Goal: Transaction & Acquisition: Purchase product/service

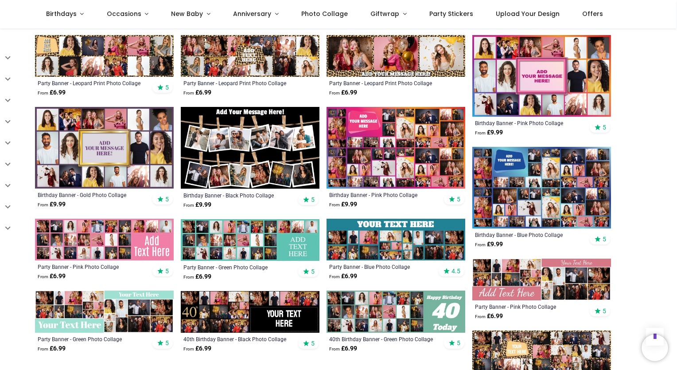
scroll to position [409, 0]
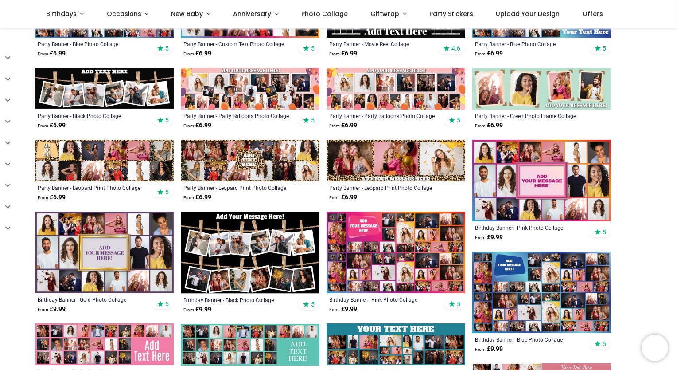
scroll to position [303, 0]
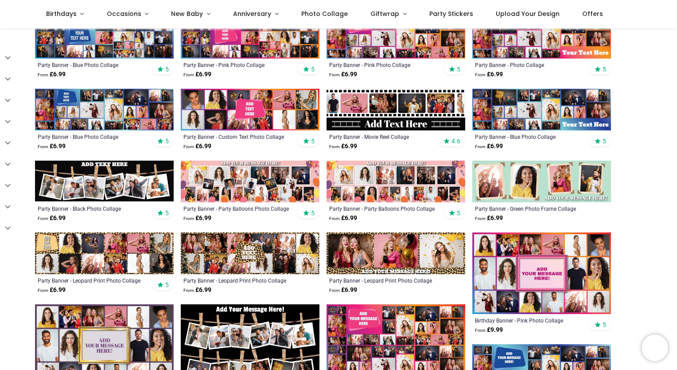
scroll to position [243, 0]
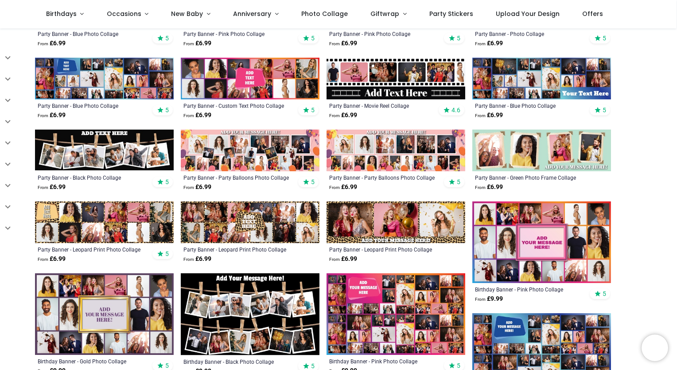
click at [85, 147] on img at bounding box center [104, 150] width 139 height 42
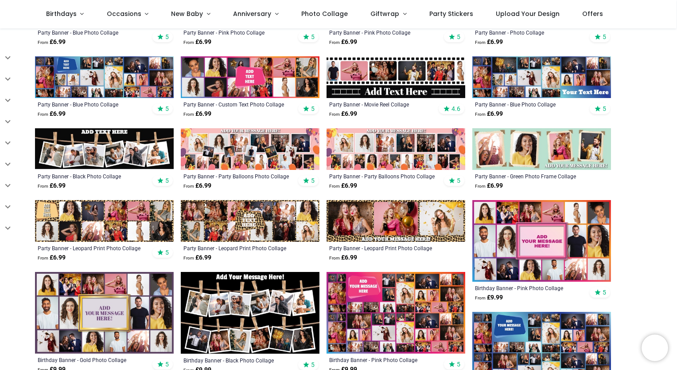
scroll to position [245, 0]
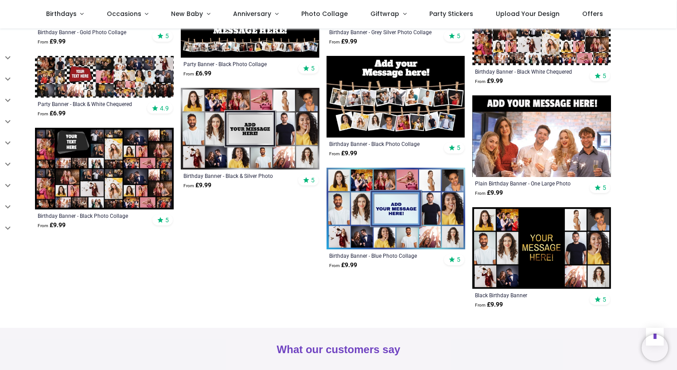
scroll to position [828, 0]
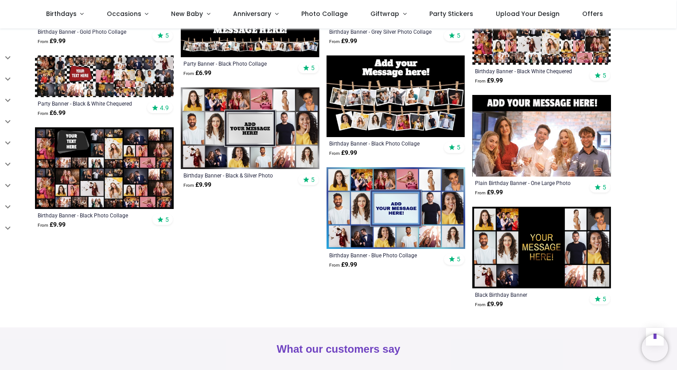
click at [504, 229] on img at bounding box center [541, 247] width 139 height 82
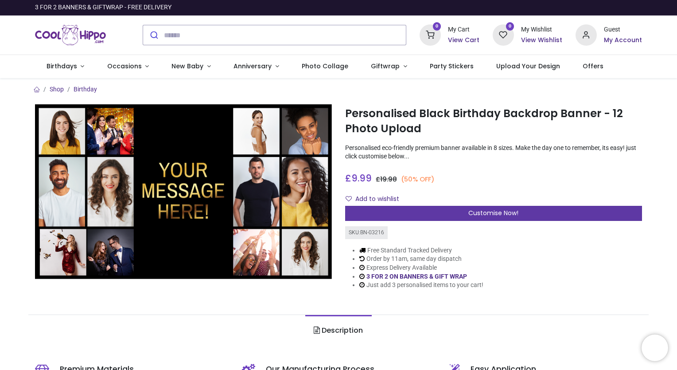
click at [496, 217] on div "Customise Now!" at bounding box center [493, 213] width 297 height 15
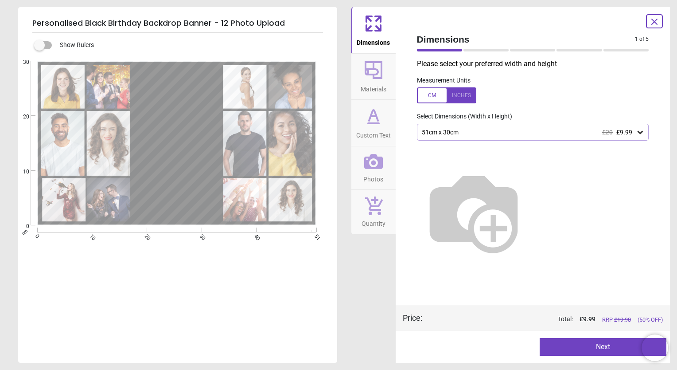
click at [510, 133] on div "51cm x 30cm £20 £9.99" at bounding box center [528, 132] width 215 height 8
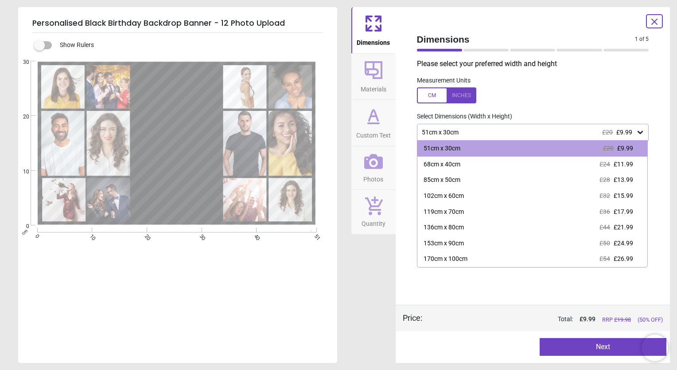
click at [459, 94] on div at bounding box center [446, 95] width 59 height 16
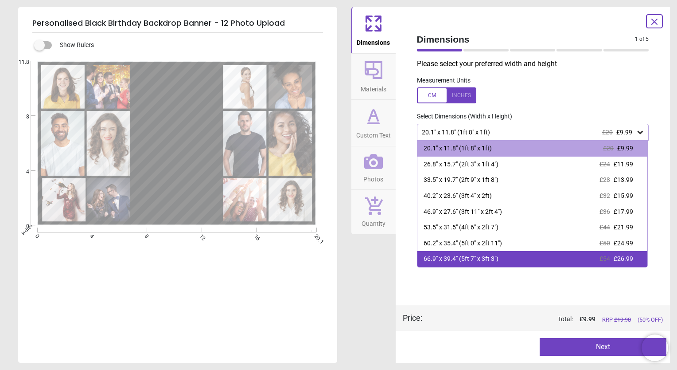
click at [502, 259] on div "66.9" x 39.4" (5ft 7" x 3ft 3") £54 £26.99" at bounding box center [532, 259] width 230 height 16
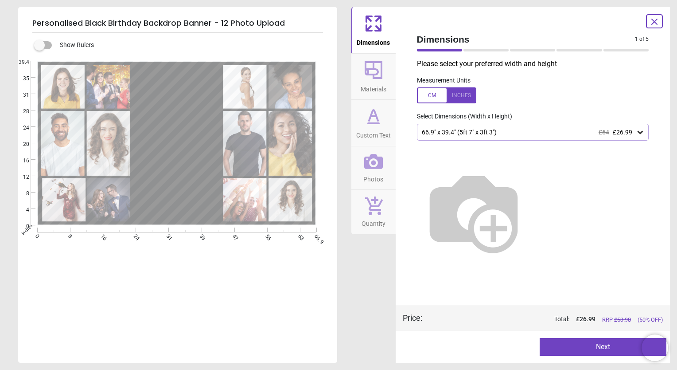
click at [592, 341] on button "Next" at bounding box center [603, 347] width 127 height 18
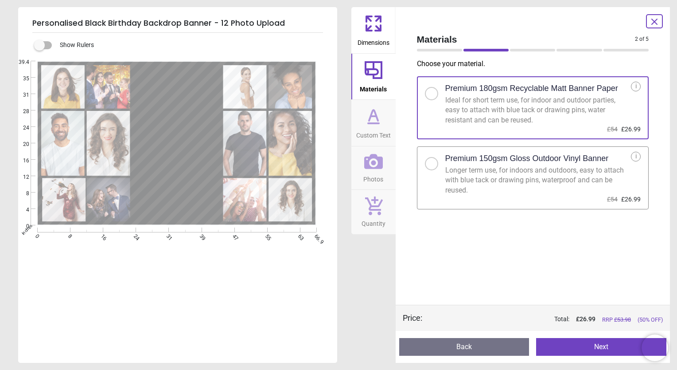
click at [432, 164] on div at bounding box center [431, 163] width 5 height 5
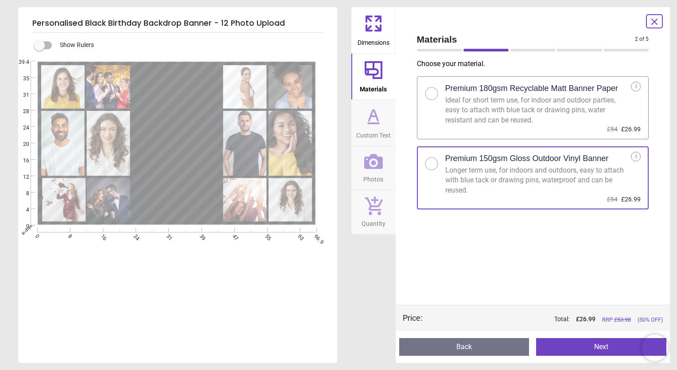
click at [603, 352] on button "Next" at bounding box center [601, 347] width 130 height 18
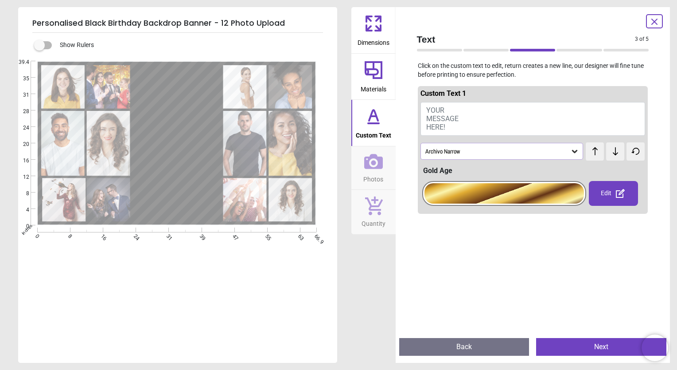
click at [450, 105] on button "YOUR MESSAGE HERE!" at bounding box center [533, 119] width 225 height 34
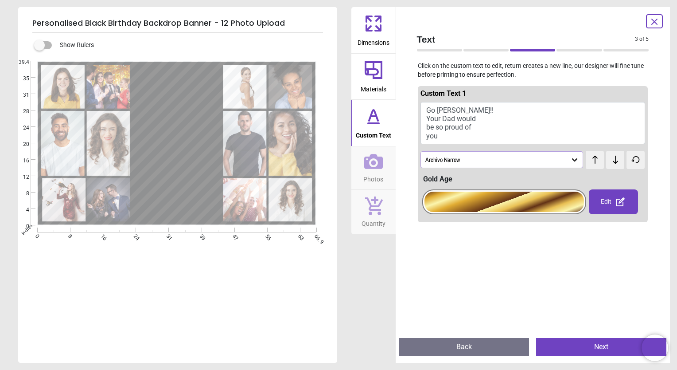
click at [210, 124] on textarea "**********" at bounding box center [177, 142] width 84 height 55
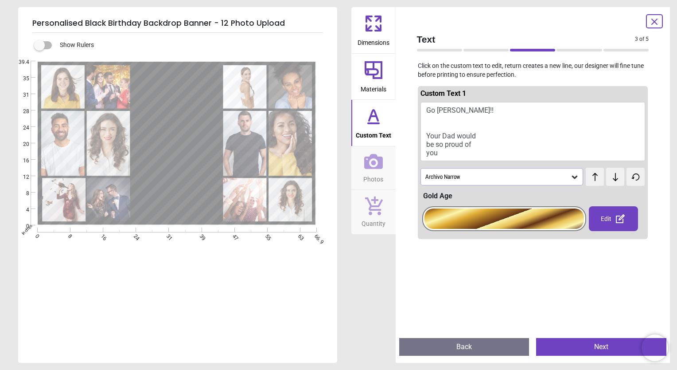
click at [573, 178] on icon at bounding box center [574, 176] width 9 height 9
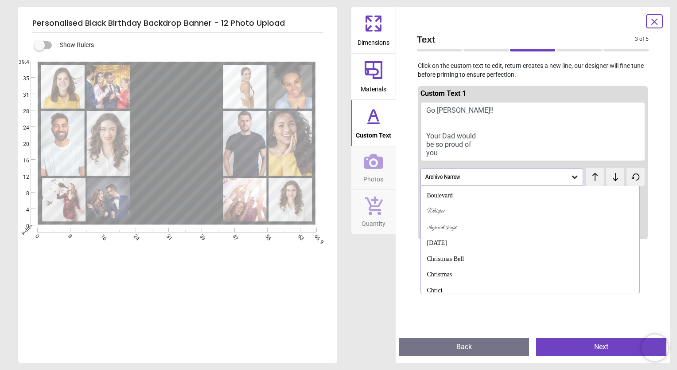
scroll to position [144, 0]
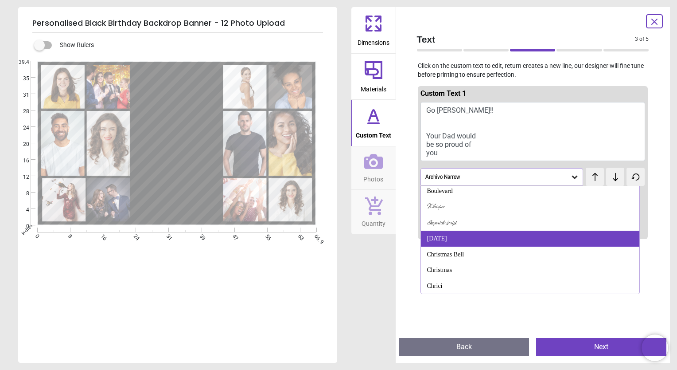
click at [491, 234] on div "Christmas Day" at bounding box center [530, 238] width 218 height 16
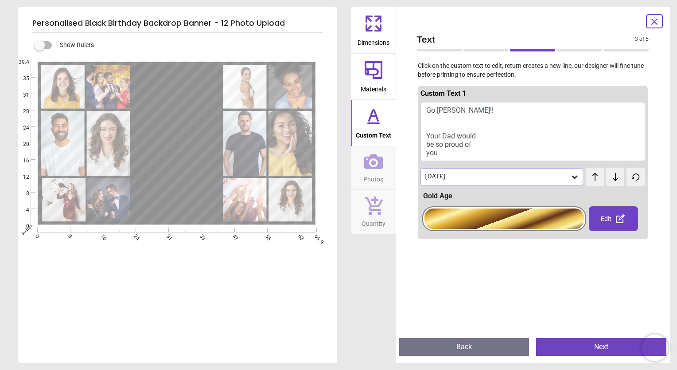
click at [522, 174] on div "Christmas Day" at bounding box center [497, 177] width 146 height 8
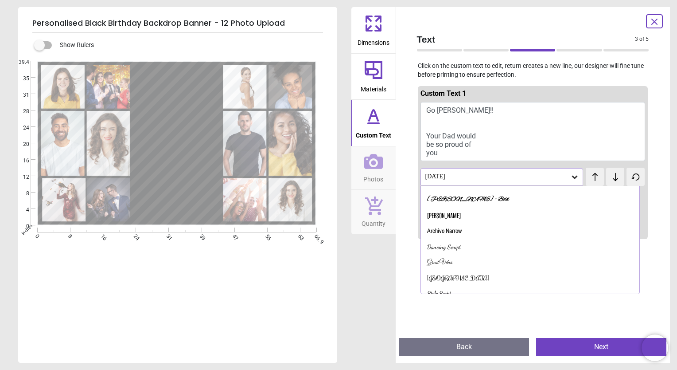
scroll to position [24, 0]
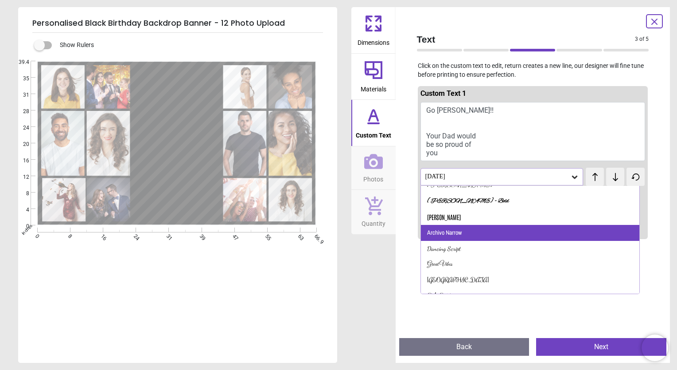
click at [491, 233] on div "Archivo Narrow" at bounding box center [530, 233] width 218 height 16
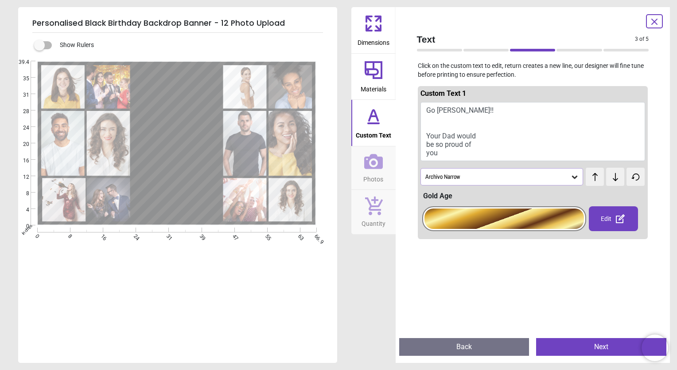
click at [532, 170] on div "Archivo Narrow" at bounding box center [502, 176] width 163 height 17
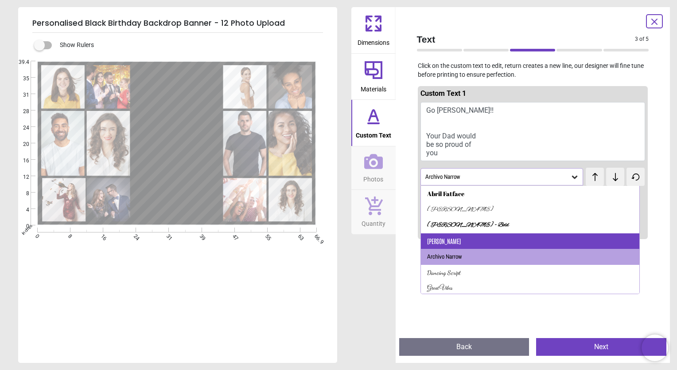
click at [515, 242] on div "Antonio" at bounding box center [530, 241] width 218 height 16
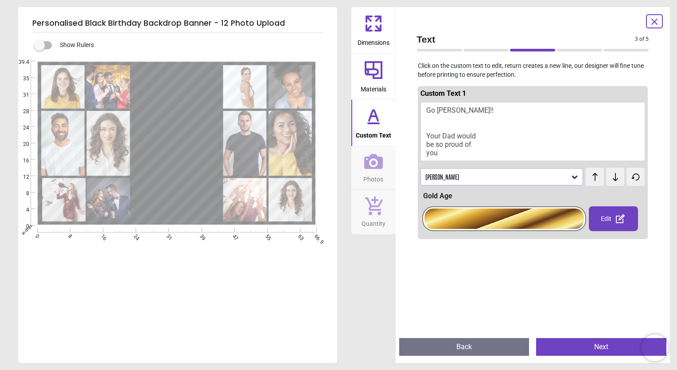
click at [508, 175] on div "Antonio" at bounding box center [497, 177] width 146 height 8
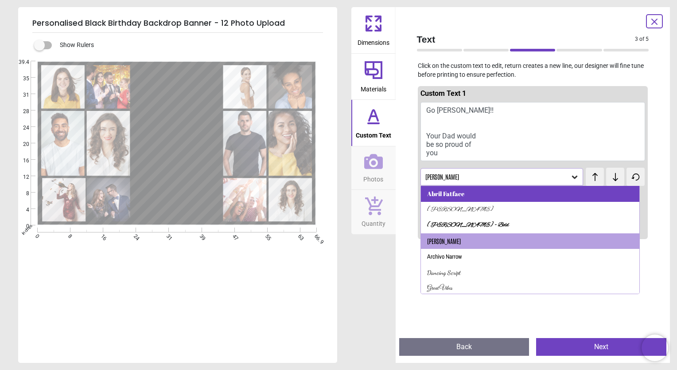
click at [494, 196] on div "Abril Fatface" at bounding box center [530, 194] width 218 height 16
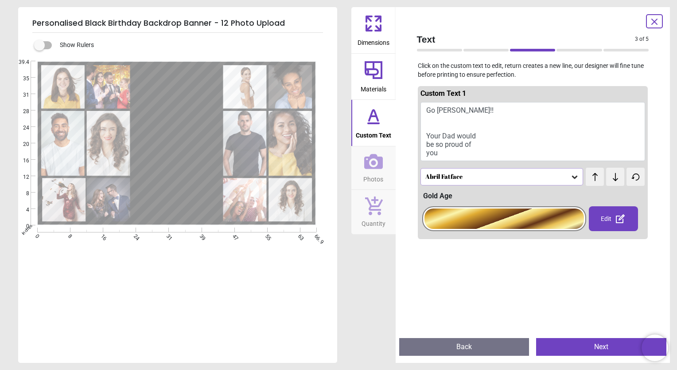
click at [507, 175] on div "Abril Fatface" at bounding box center [497, 177] width 146 height 8
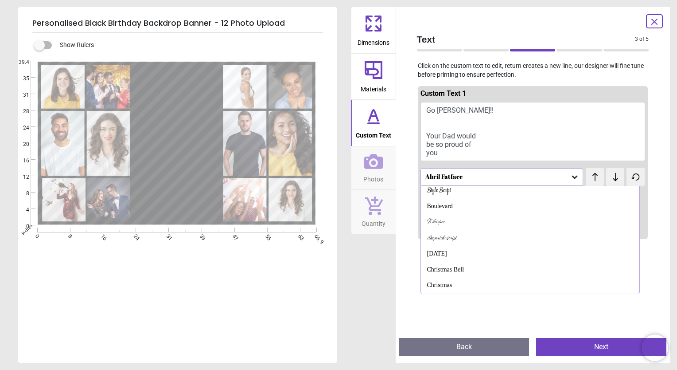
scroll to position [144, 0]
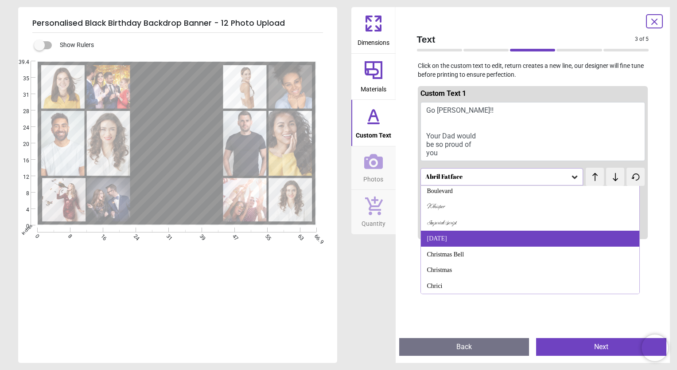
click at [496, 234] on div "Christmas Day" at bounding box center [530, 238] width 218 height 16
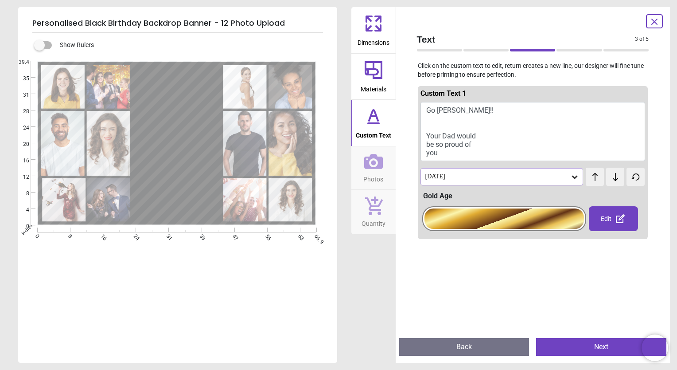
click at [616, 219] on icon at bounding box center [620, 218] width 9 height 9
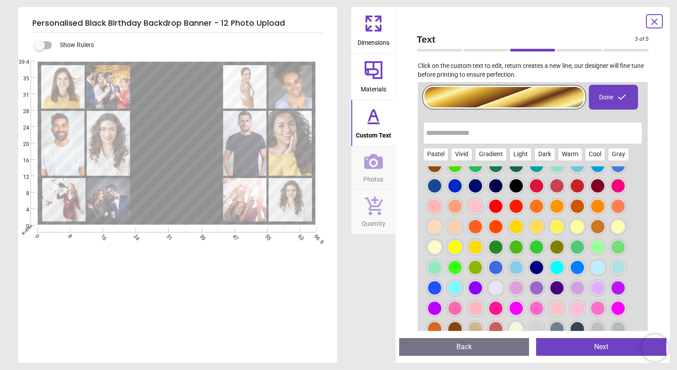
scroll to position [122, 0]
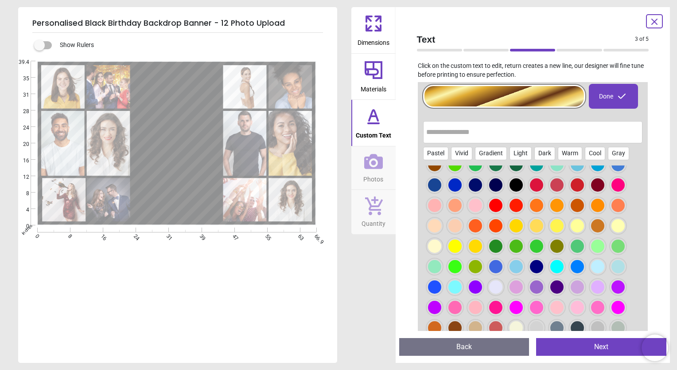
click at [512, 248] on div at bounding box center [516, 245] width 13 height 13
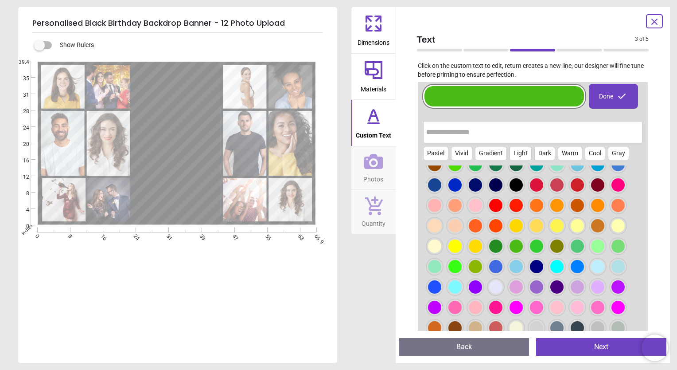
click at [533, 184] on div at bounding box center [536, 184] width 13 height 13
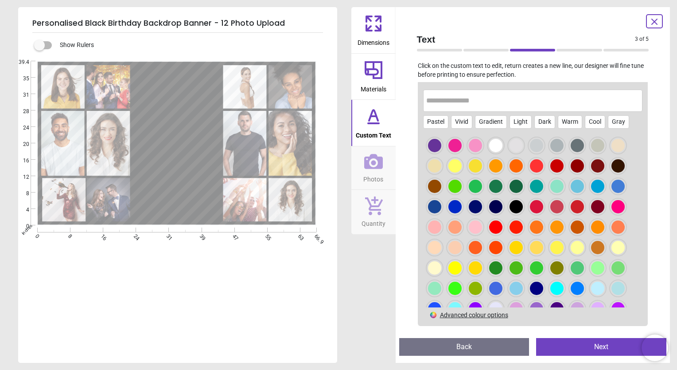
scroll to position [152, 0]
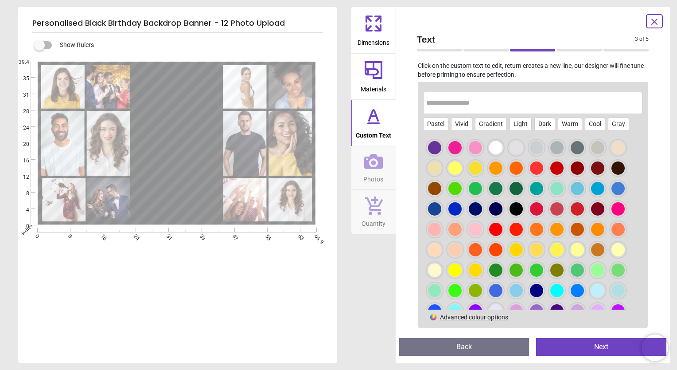
click at [557, 167] on div at bounding box center [556, 167] width 13 height 13
click at [533, 207] on div at bounding box center [536, 208] width 13 height 13
click at [495, 229] on div at bounding box center [495, 228] width 13 height 13
click at [520, 233] on div at bounding box center [516, 228] width 13 height 13
click at [496, 227] on div at bounding box center [495, 228] width 13 height 13
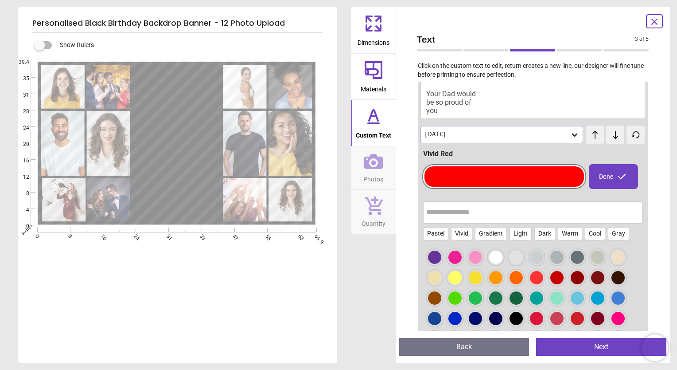
scroll to position [0, 0]
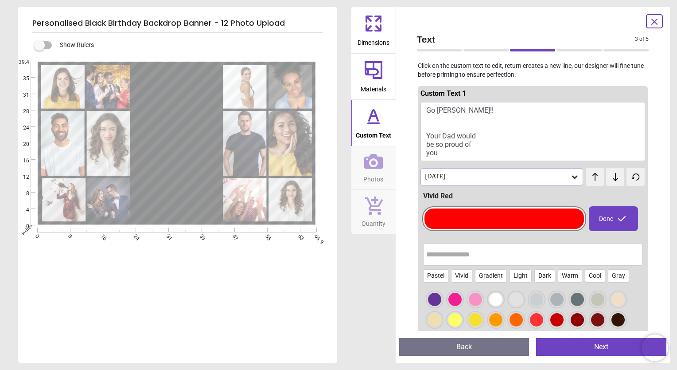
click at [427, 139] on button "Go Simon!! Your Dad would be so proud of you" at bounding box center [533, 131] width 225 height 59
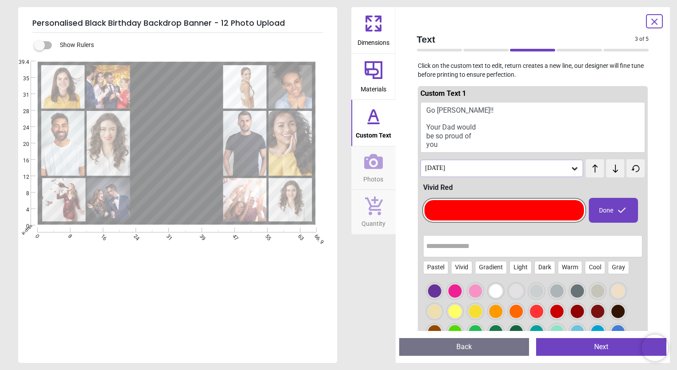
type textarea "**********"
click at [373, 173] on span "Photos" at bounding box center [373, 177] width 20 height 13
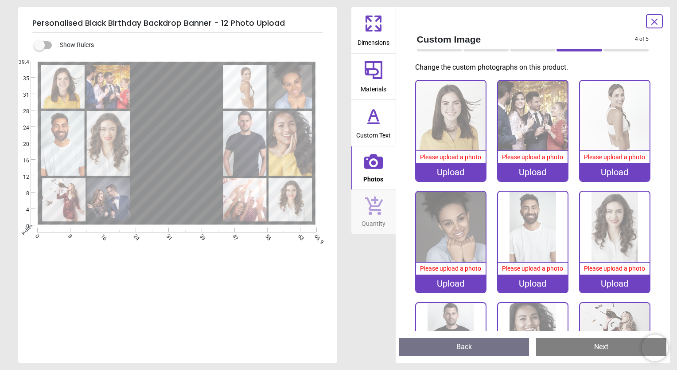
click at [436, 173] on div "Upload" at bounding box center [451, 172] width 70 height 18
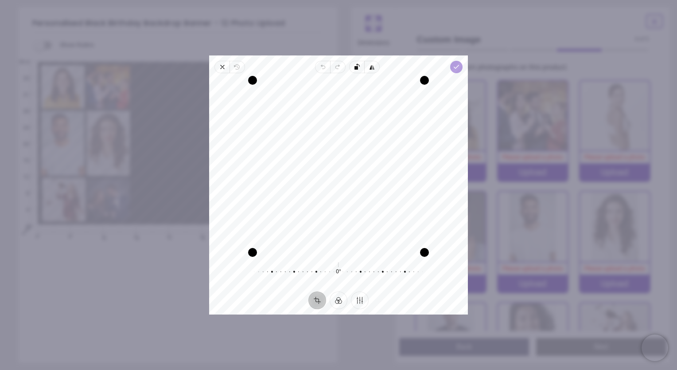
click at [457, 69] on icon "button" at bounding box center [456, 66] width 7 height 7
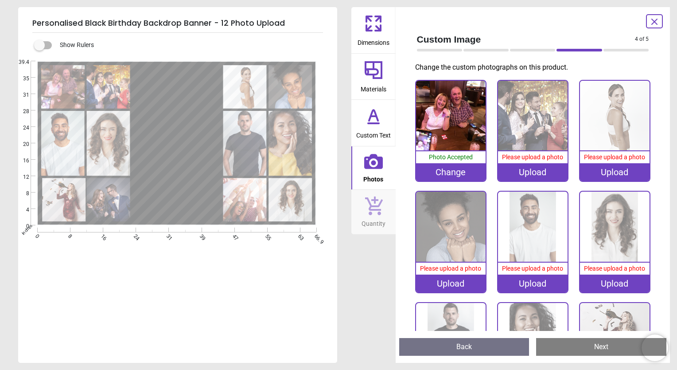
click at [523, 170] on div "Upload" at bounding box center [533, 172] width 70 height 18
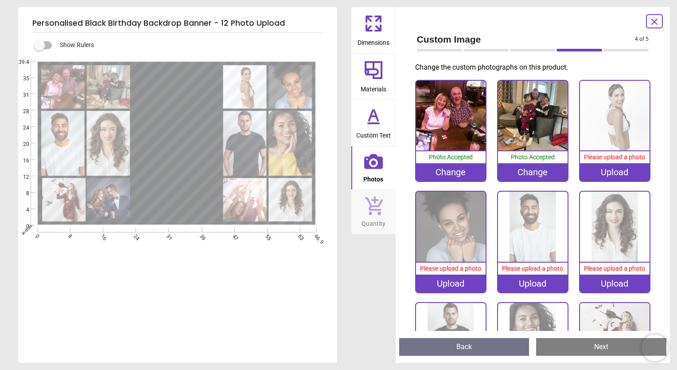
scroll to position [113, 0]
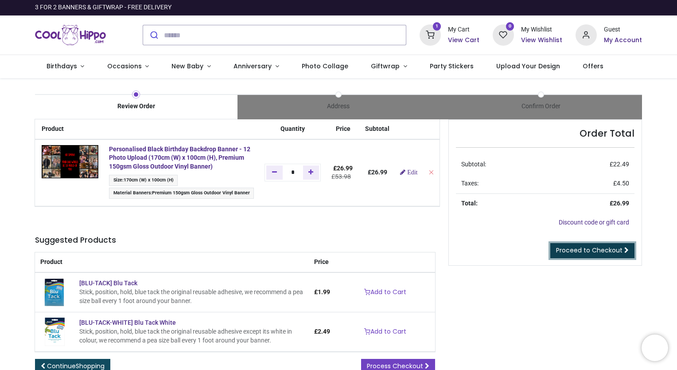
click at [585, 252] on span "Proceed to Checkout" at bounding box center [589, 249] width 66 height 9
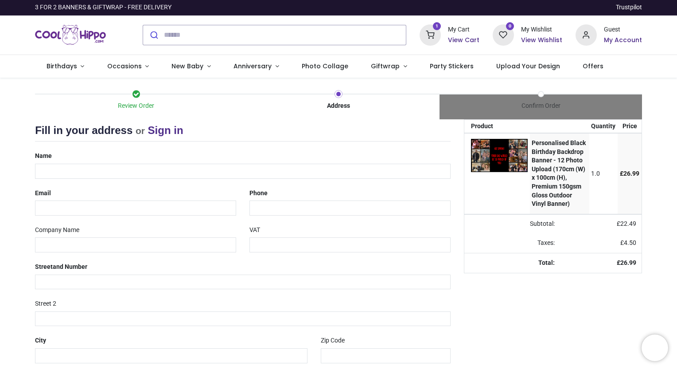
select select "***"
click at [113, 167] on input "text" at bounding box center [243, 171] width 416 height 15
type input "**********"
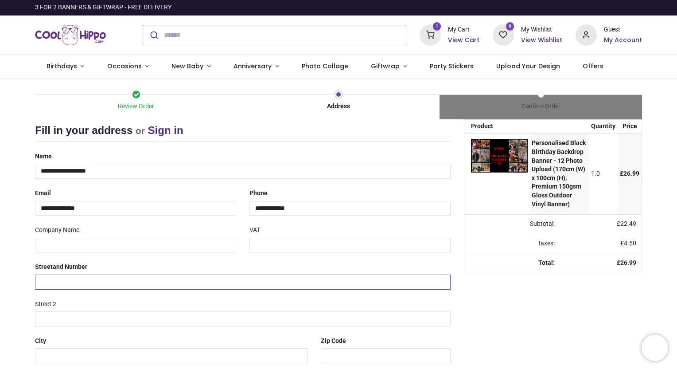
type input "**********"
type input "********"
type input "*******"
drag, startPoint x: 106, startPoint y: 203, endPoint x: 390, endPoint y: 254, distance: 288.2
click at [390, 254] on div "**********" at bounding box center [242, 283] width 429 height 269
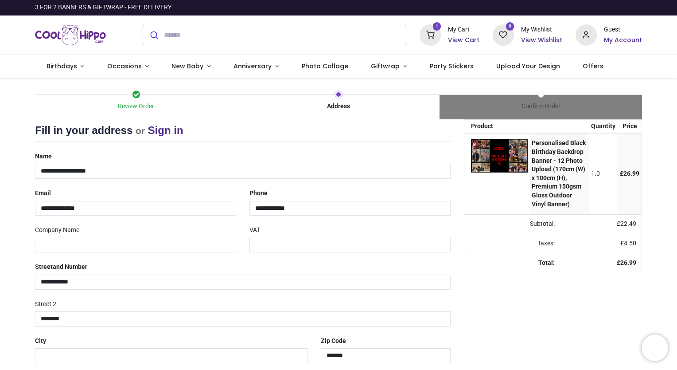
click at [479, 305] on div "Your order: £ 26.99 Product Quantity Price Personalised Black Birthday Backdrop…" at bounding box center [552, 282] width 191 height 327
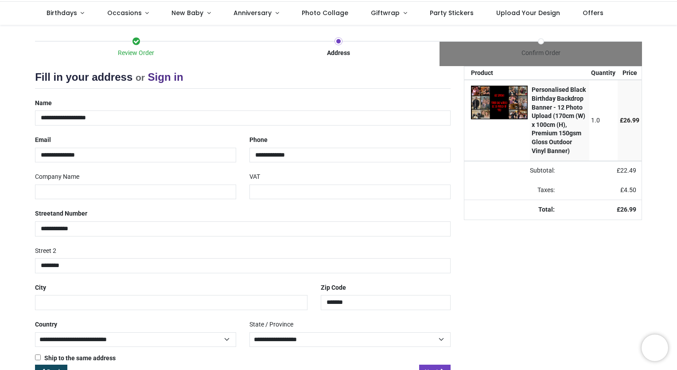
scroll to position [78, 0]
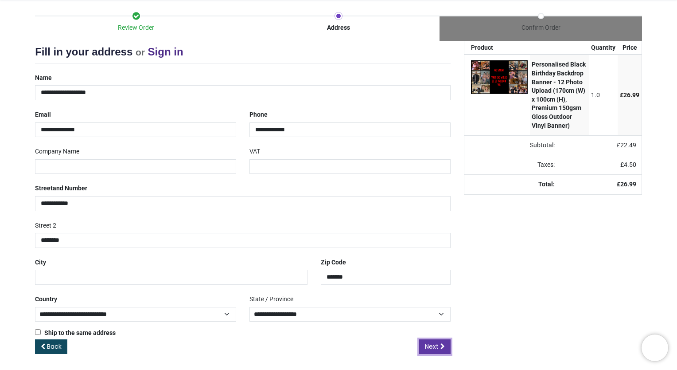
click at [432, 344] on span "Next" at bounding box center [432, 346] width 14 height 9
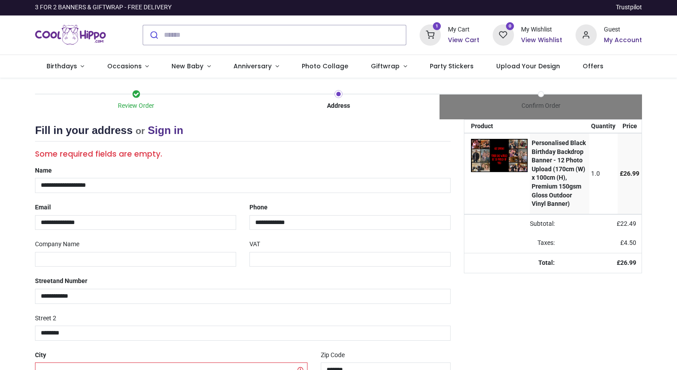
select select "***"
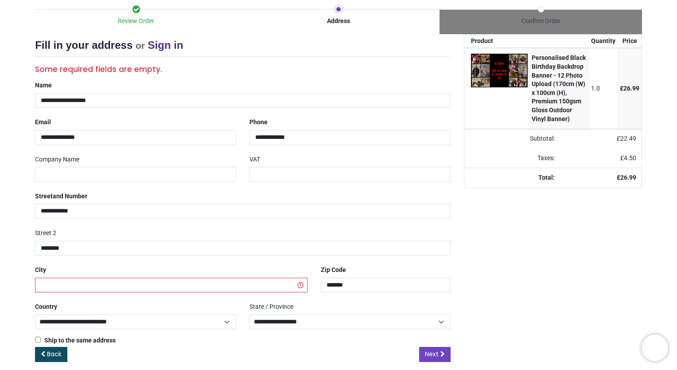
scroll to position [93, 0]
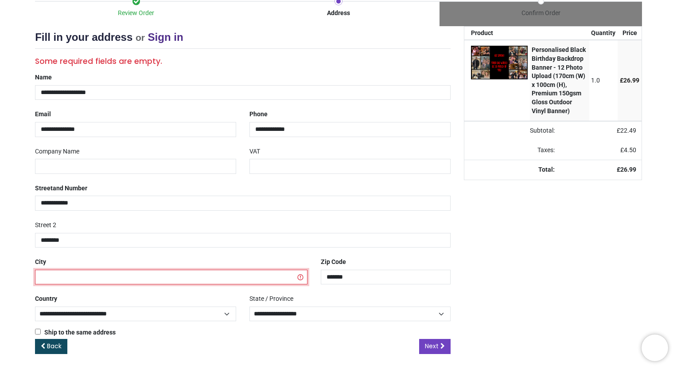
click at [158, 280] on input "text" at bounding box center [171, 276] width 273 height 15
type input "*******"
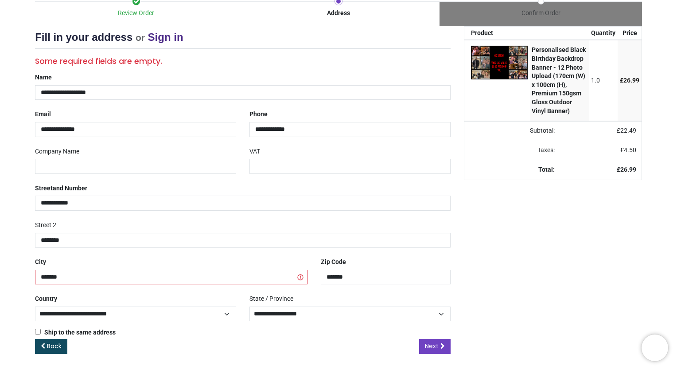
click at [502, 264] on div "Your order: £ 26.99 Product Quantity Price Personalised Black Birthday Backdrop…" at bounding box center [552, 197] width 191 height 342
click at [435, 341] on span "Next" at bounding box center [432, 345] width 14 height 9
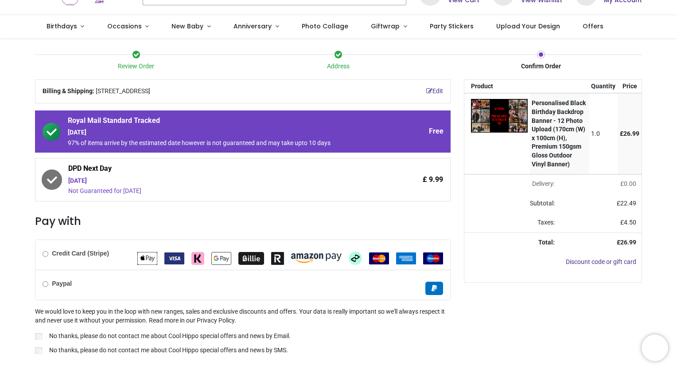
scroll to position [60, 0]
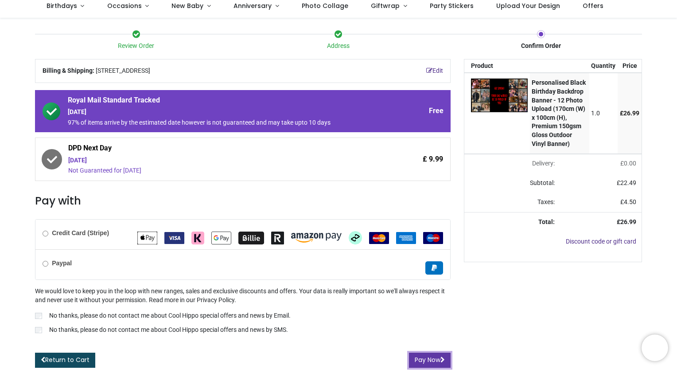
click at [432, 360] on button "Pay Now" at bounding box center [430, 359] width 42 height 15
